Goal: Navigation & Orientation: Find specific page/section

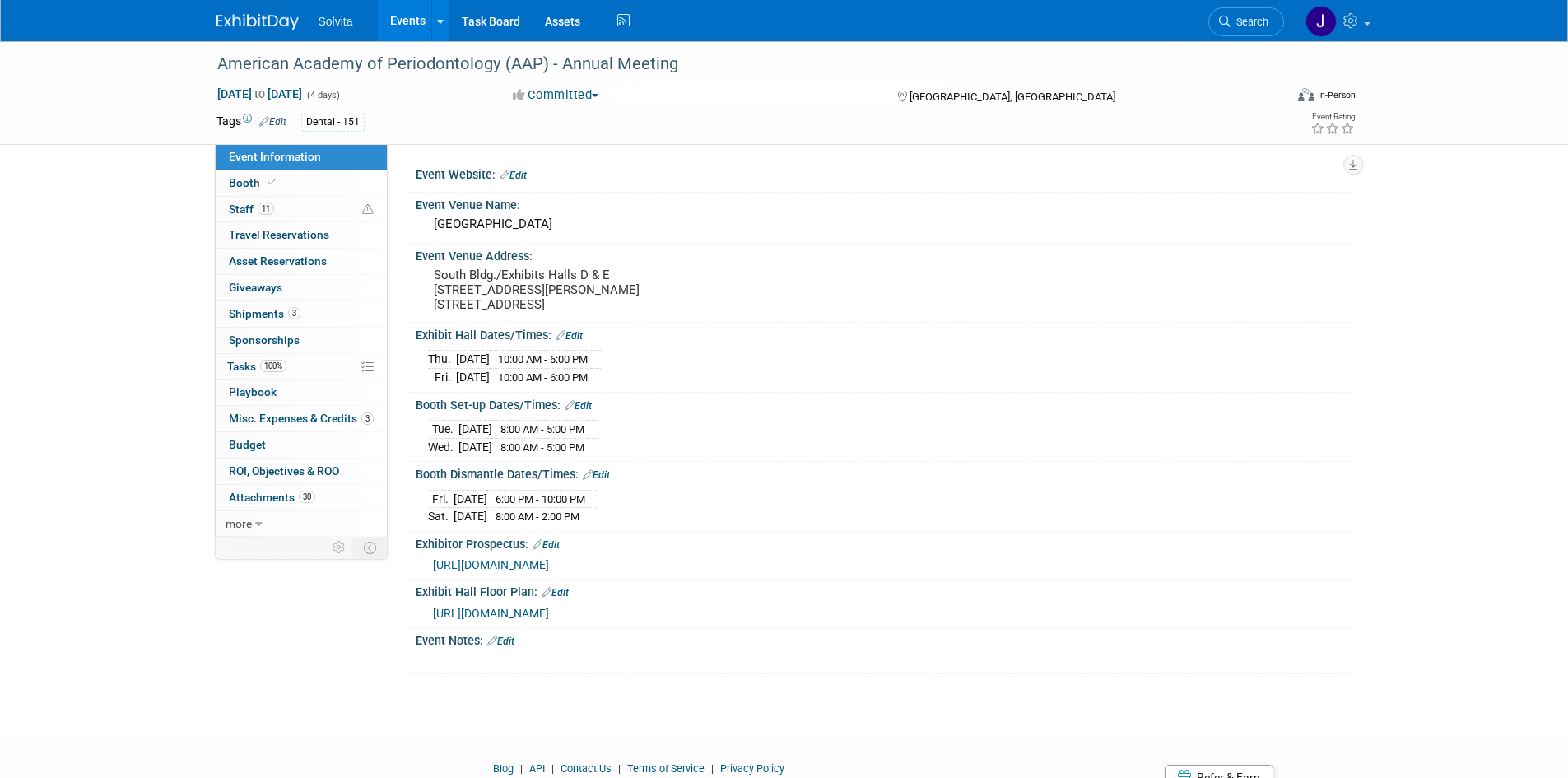
drag, startPoint x: 264, startPoint y: 38, endPoint x: 249, endPoint y: 12, distance: 30.0
click at [264, 38] on div "Solvita Events Add Event Bulk Upload Events Shareable Event Boards Recently Vie…" at bounding box center [784, 20] width 1135 height 41
click at [248, 8] on link at bounding box center [268, 14] width 102 height 13
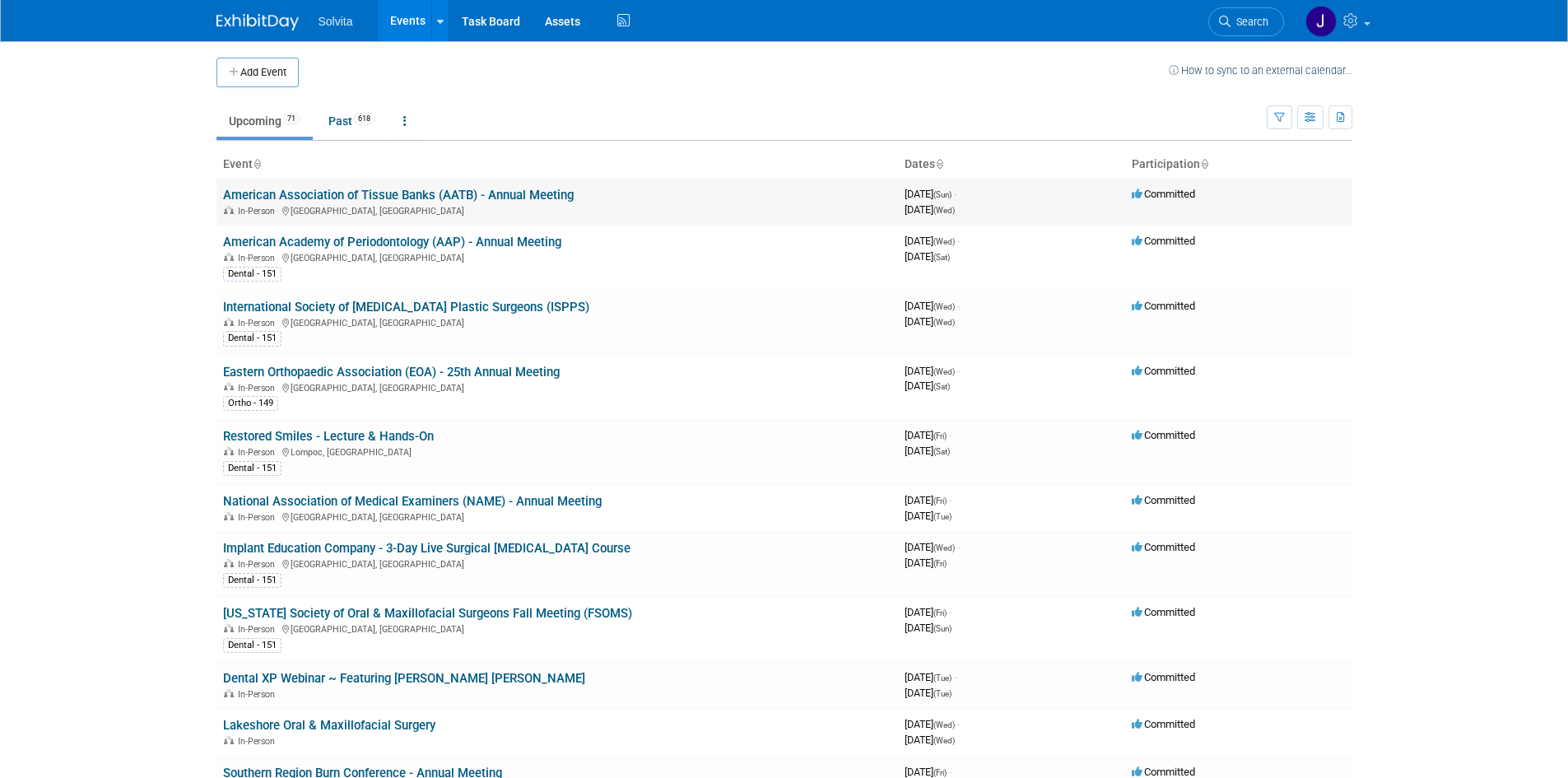
click at [358, 194] on link "American Association of Tissue Banks (AATB) - Annual Meeting" at bounding box center [398, 195] width 351 height 15
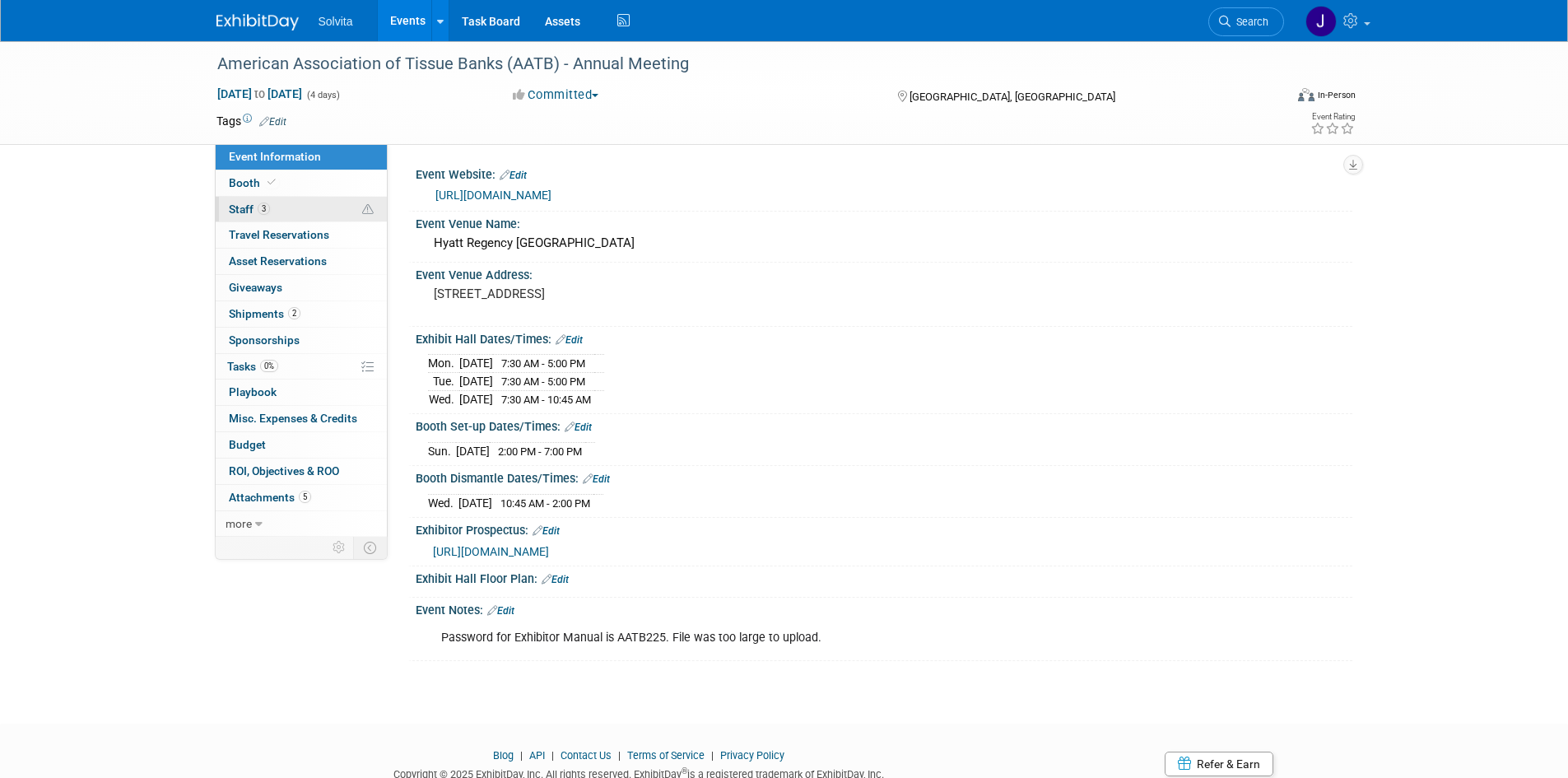
click at [244, 208] on span "Staff 3" at bounding box center [249, 208] width 41 height 13
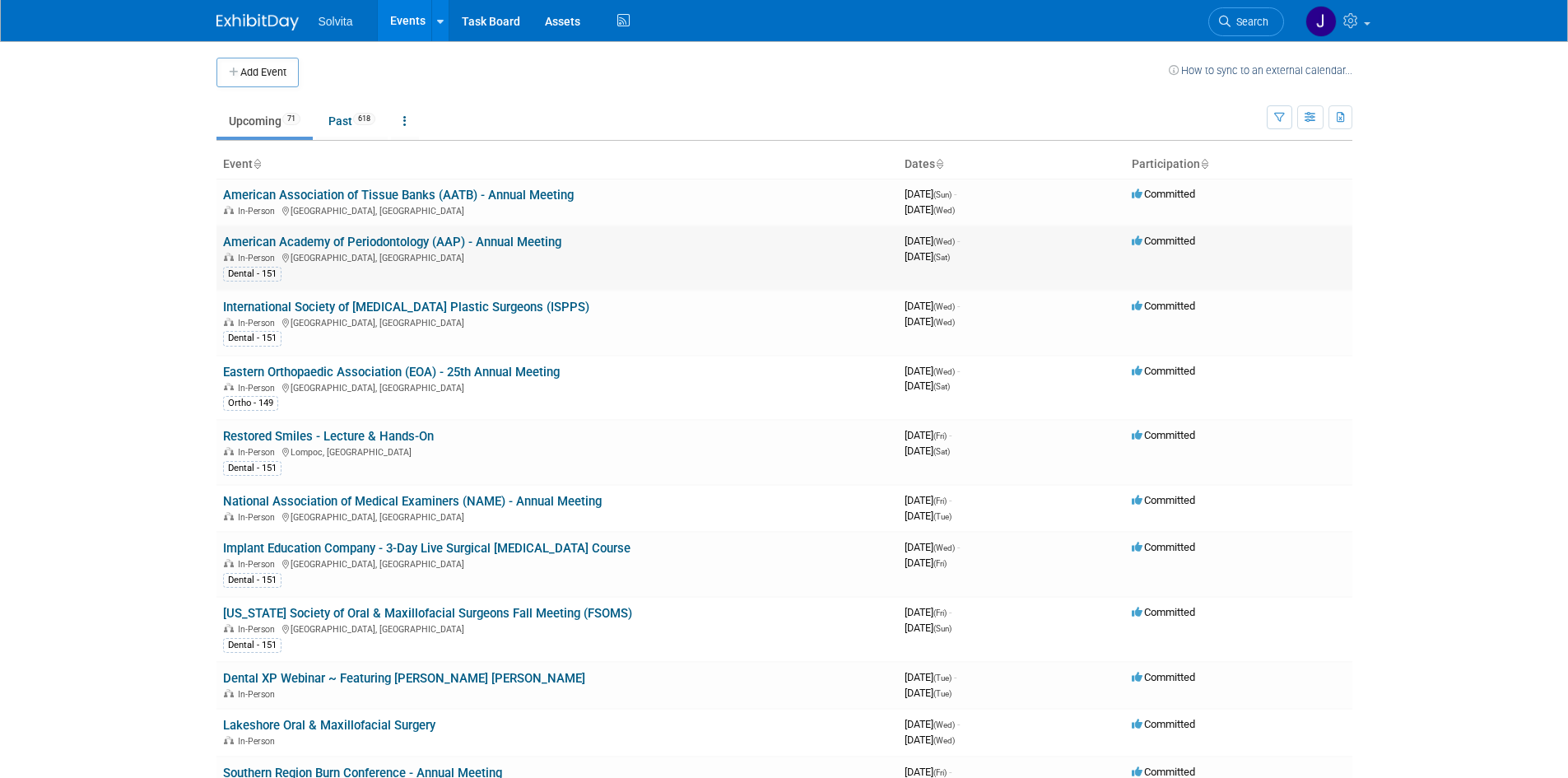
click at [367, 241] on link "American Academy of Periodontology (AAP) - Annual Meeting" at bounding box center [392, 242] width 338 height 15
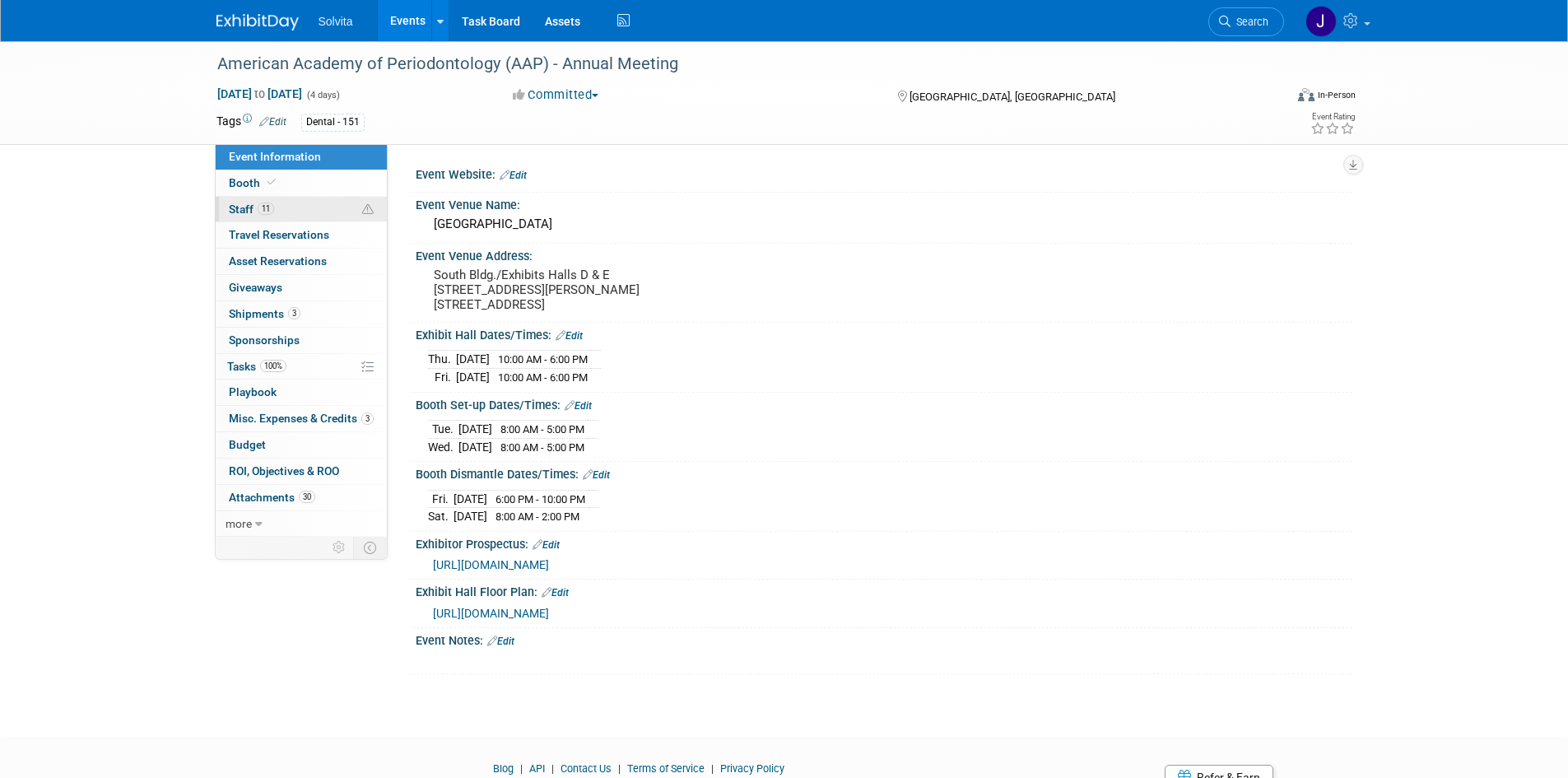
click at [244, 208] on span "Staff 11" at bounding box center [251, 208] width 45 height 13
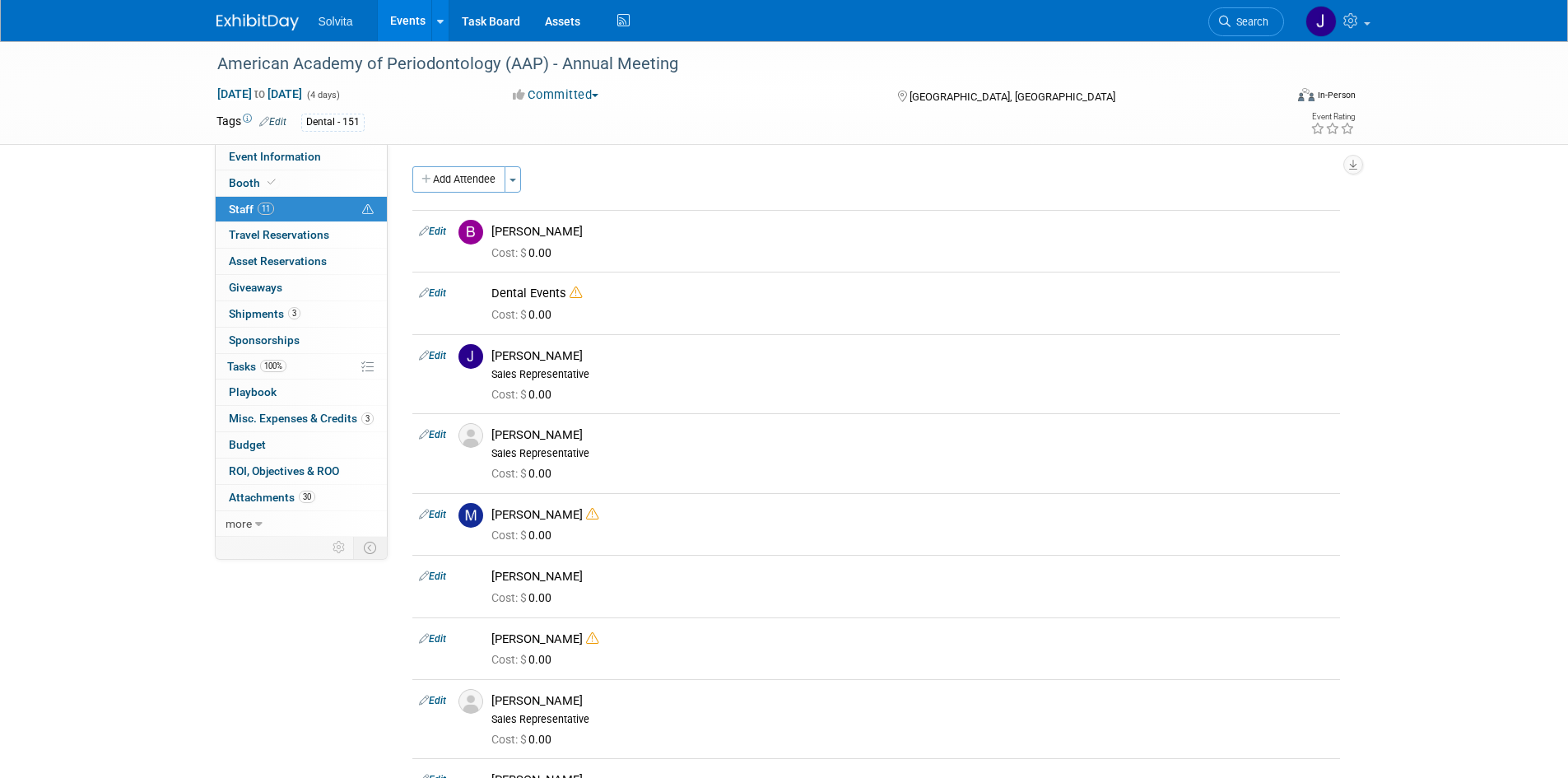
click at [259, 13] on link at bounding box center [268, 14] width 102 height 13
